Goal: Information Seeking & Learning: Find specific fact

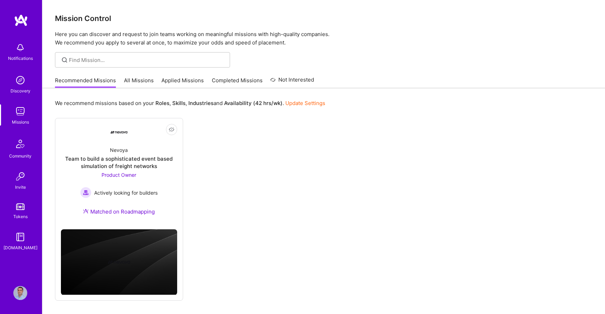
click at [16, 47] on img at bounding box center [20, 48] width 14 height 14
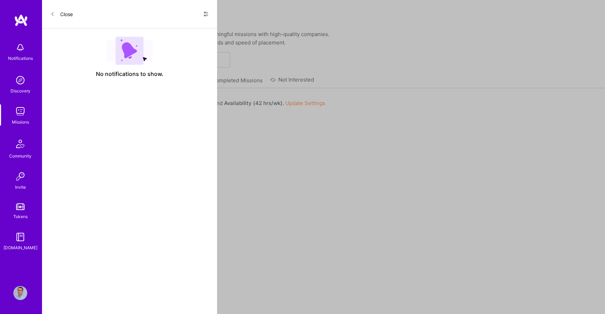
click at [282, 160] on div "Notifications Discovery Missions Community Invite Tokens [DOMAIN_NAME] Profile …" at bounding box center [302, 168] width 605 height 336
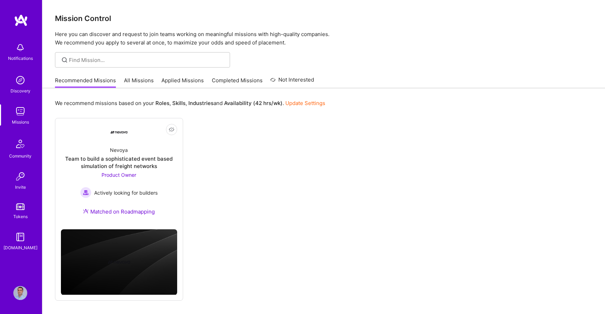
click at [20, 88] on div "Discovery" at bounding box center [20, 90] width 20 height 7
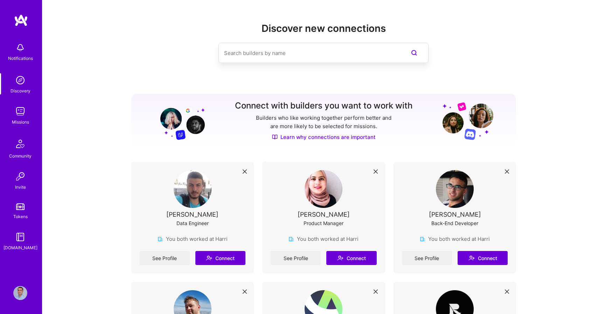
click at [292, 56] on input at bounding box center [309, 53] width 171 height 18
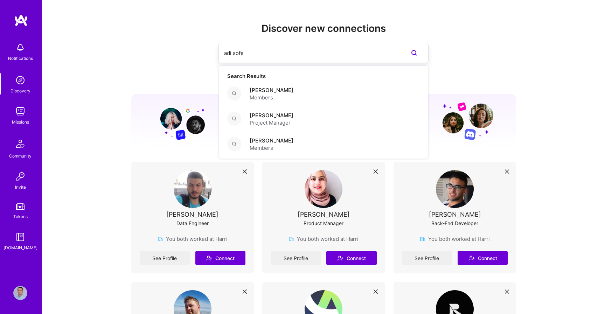
type input "[PERSON_NAME]"
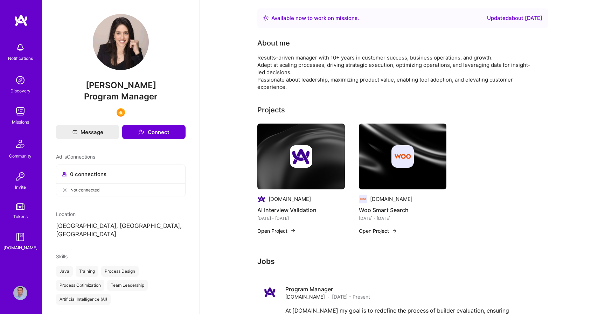
click at [116, 42] on img at bounding box center [121, 42] width 56 height 56
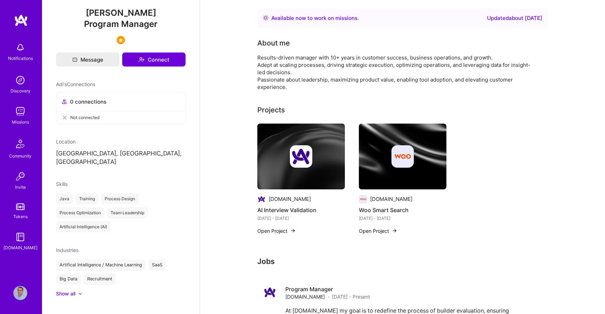
scroll to position [75, 0]
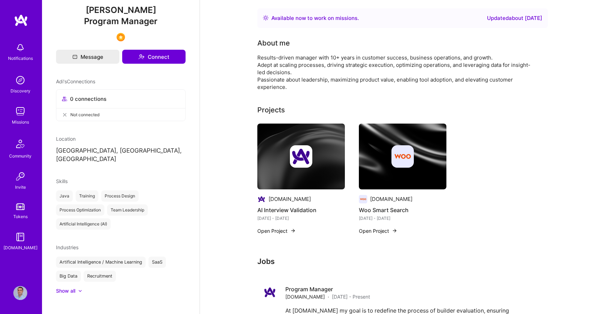
click at [131, 149] on p "[GEOGRAPHIC_DATA], [GEOGRAPHIC_DATA], [GEOGRAPHIC_DATA]" at bounding box center [120, 155] width 129 height 17
click at [382, 69] on div "Results-driven manager with 10+ years in customer success, business operations,…" at bounding box center [397, 72] width 280 height 37
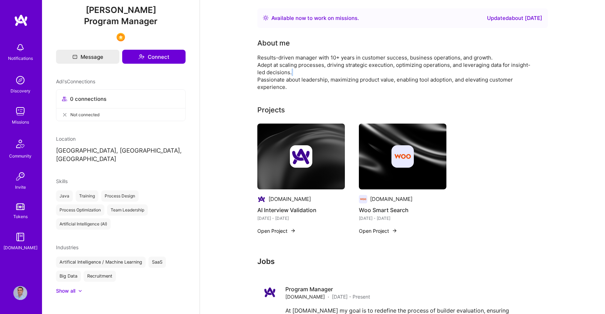
click at [382, 69] on div "Results-driven manager with 10+ years in customer success, business operations,…" at bounding box center [397, 72] width 280 height 37
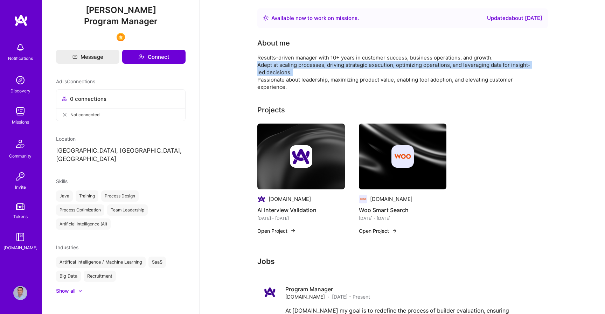
click at [321, 63] on div "Results-driven manager with 10+ years in customer success, business operations,…" at bounding box center [397, 72] width 280 height 37
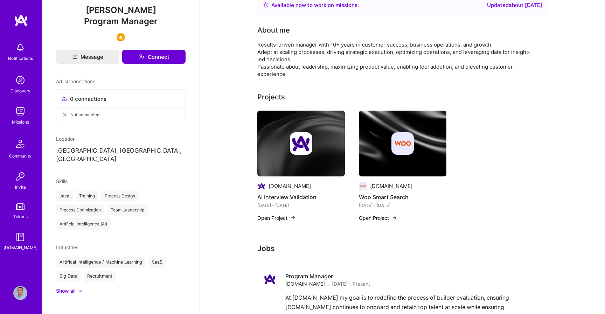
scroll to position [0, 0]
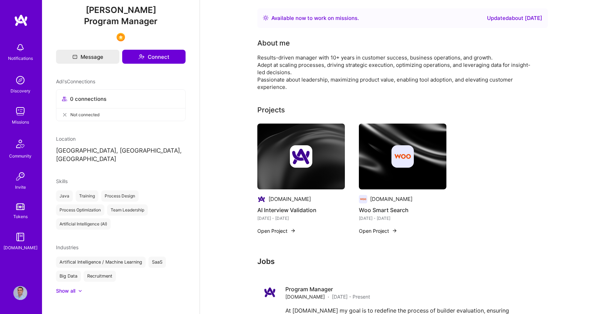
click at [400, 160] on img at bounding box center [402, 156] width 22 height 22
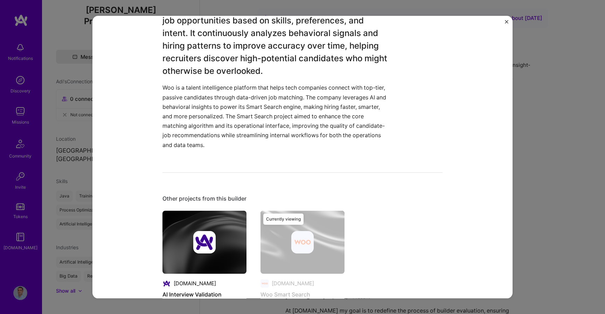
scroll to position [325, 0]
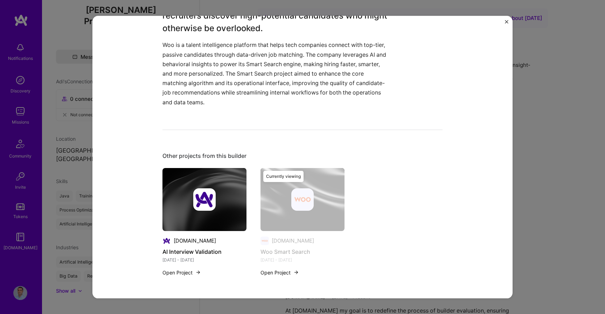
click at [507, 22] on img "Close" at bounding box center [506, 21] width 3 height 3
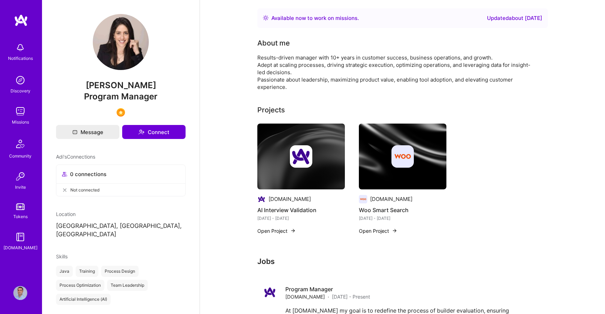
click at [303, 153] on img at bounding box center [301, 156] width 22 height 22
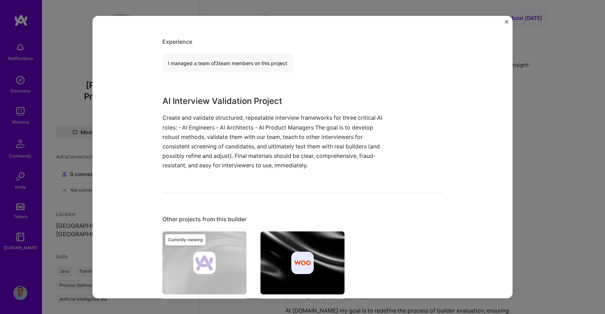
scroll to position [181, 0]
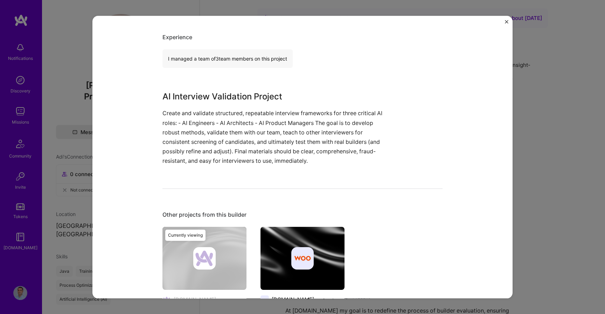
click at [193, 122] on p "Create and validate structured, repeatable interview frameworks for three criti…" at bounding box center [275, 137] width 227 height 57
click at [352, 134] on p "Create and validate structured, repeatable interview frameworks for three criti…" at bounding box center [275, 137] width 227 height 57
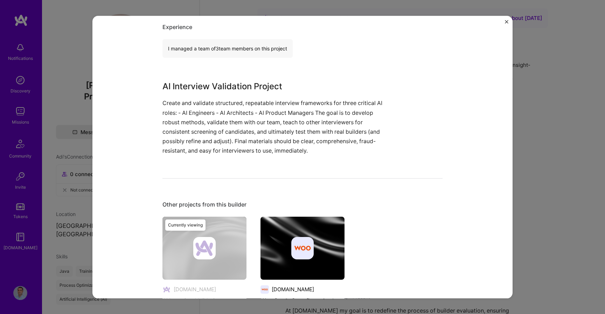
scroll to position [191, 0]
click at [507, 23] on img "Close" at bounding box center [506, 21] width 3 height 3
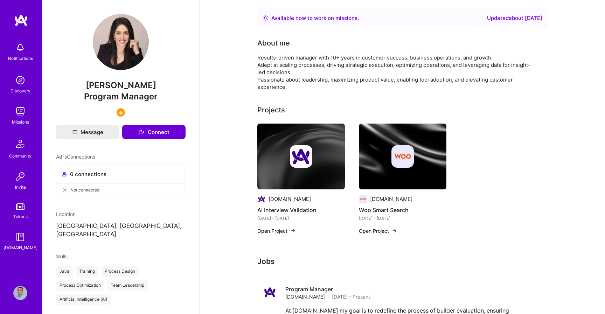
click at [128, 35] on img at bounding box center [121, 42] width 56 height 56
click at [110, 97] on span "Program Manager" at bounding box center [120, 96] width 73 height 10
click at [174, 65] on div "[PERSON_NAME] Program Manager" at bounding box center [120, 65] width 129 height 103
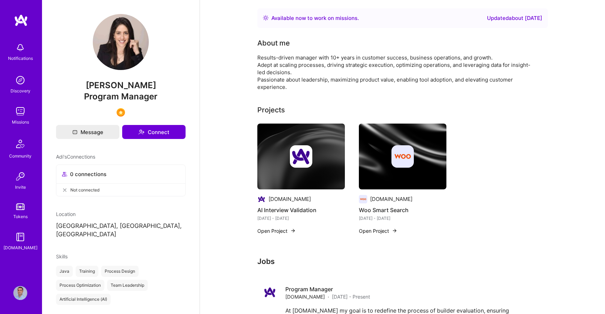
click at [22, 27] on div "Notifications Discovery Missions Community Invite Tokens [DOMAIN_NAME]" at bounding box center [21, 145] width 42 height 262
click at [22, 21] on img at bounding box center [21, 20] width 14 height 13
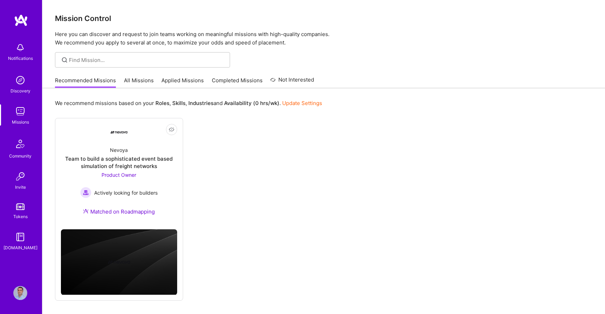
click at [309, 202] on div "Not Interested Nevoya Team to build a sophisticated event based simulation of f…" at bounding box center [323, 209] width 537 height 183
click at [20, 88] on div "Discovery" at bounding box center [20, 90] width 20 height 7
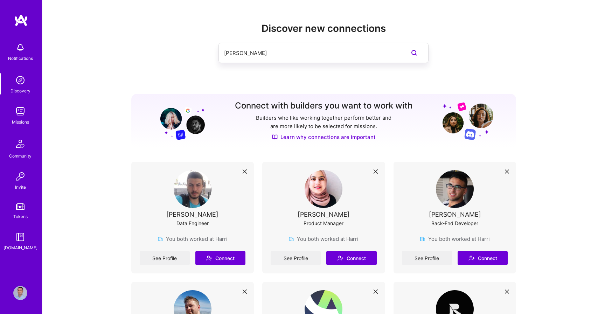
click at [23, 144] on img at bounding box center [20, 143] width 17 height 17
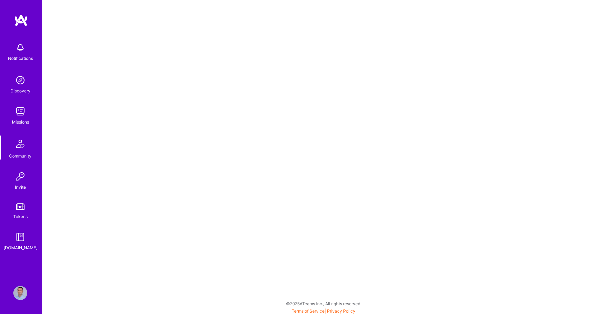
click at [22, 83] on img at bounding box center [20, 80] width 14 height 14
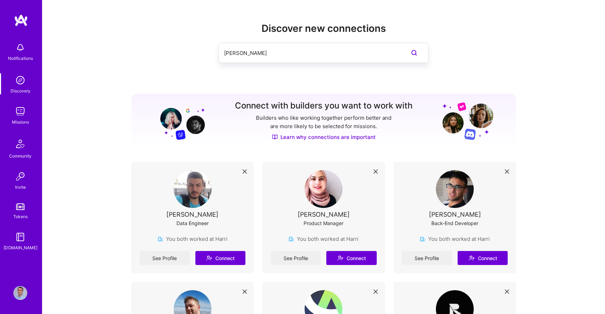
click at [304, 48] on input "[PERSON_NAME]" at bounding box center [309, 53] width 171 height 18
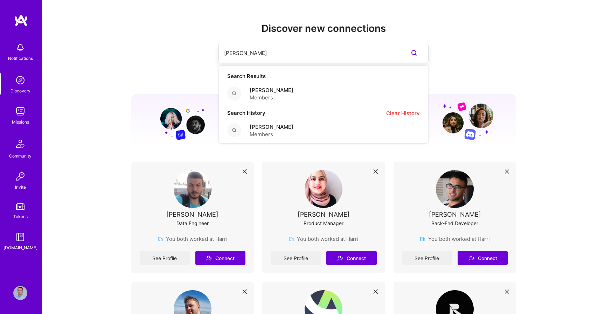
click at [304, 48] on input "[PERSON_NAME]" at bounding box center [309, 53] width 171 height 18
click at [260, 98] on span "Members" at bounding box center [271, 97] width 44 height 7
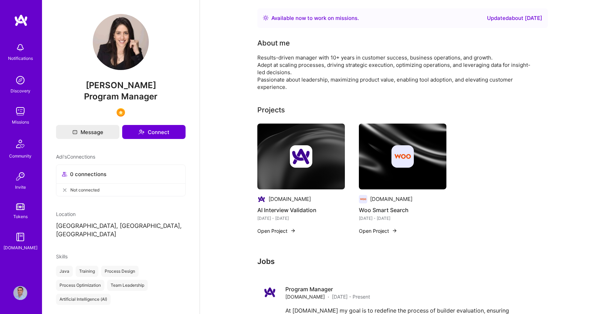
click at [389, 58] on div "Results-driven manager with 10+ years in customer success, business operations,…" at bounding box center [397, 72] width 280 height 37
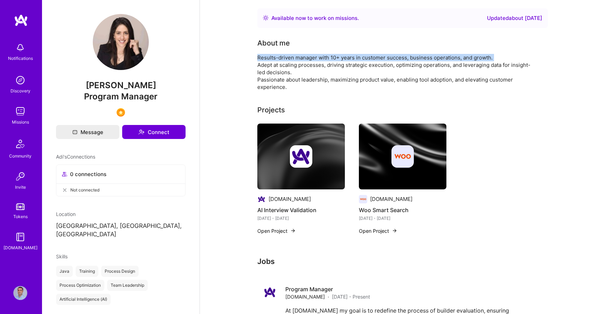
click at [299, 61] on div "Results-driven manager with 10+ years in customer success, business operations,…" at bounding box center [397, 72] width 280 height 37
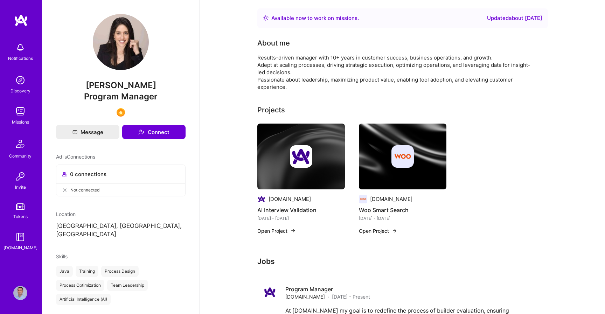
click at [267, 67] on div "Results-driven manager with 10+ years in customer success, business operations,…" at bounding box center [397, 72] width 280 height 37
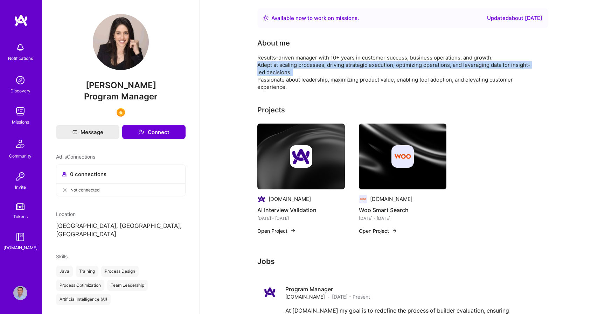
click at [227, 97] on div "Available now to work on missions . Updated about [DATE] About me Results-drive…" at bounding box center [402, 191] width 405 height 383
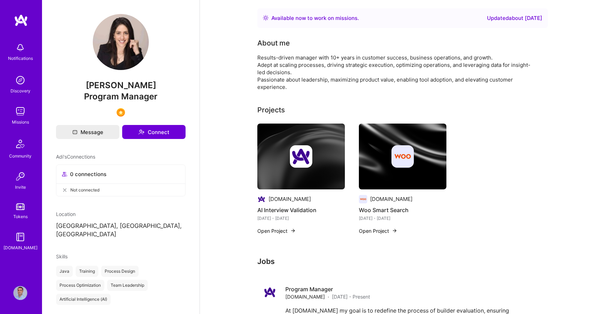
click at [25, 17] on img at bounding box center [21, 20] width 14 height 13
